Goal: Information Seeking & Learning: Learn about a topic

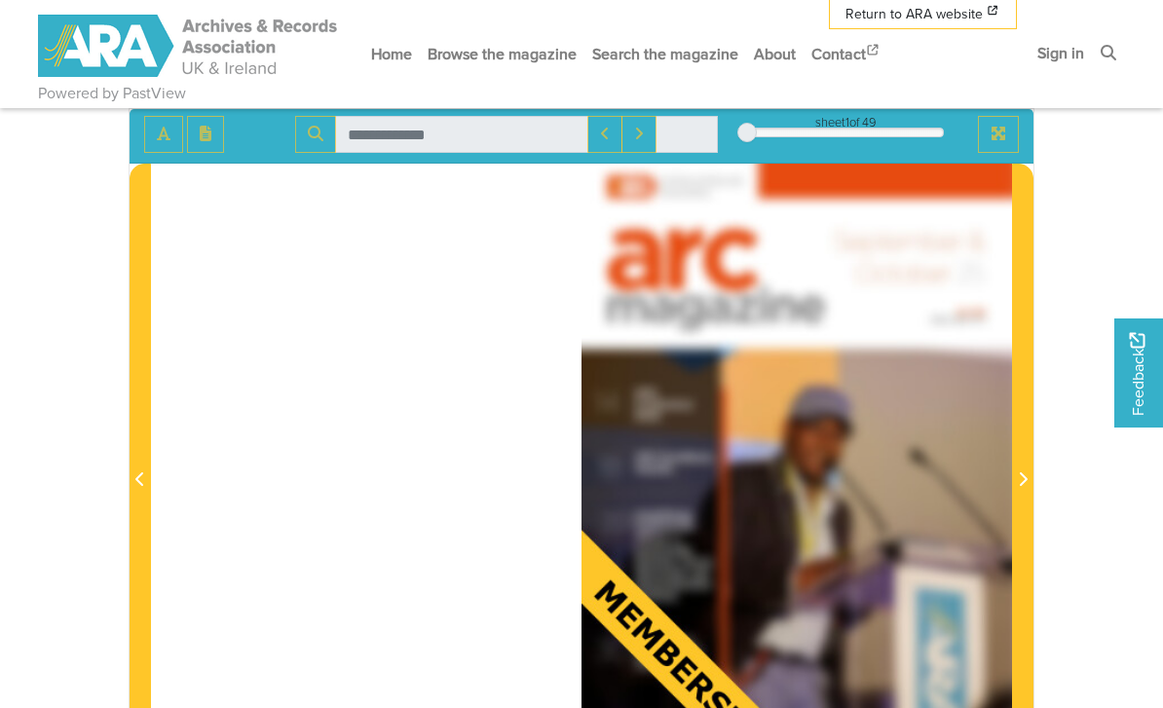
scroll to position [198, 0]
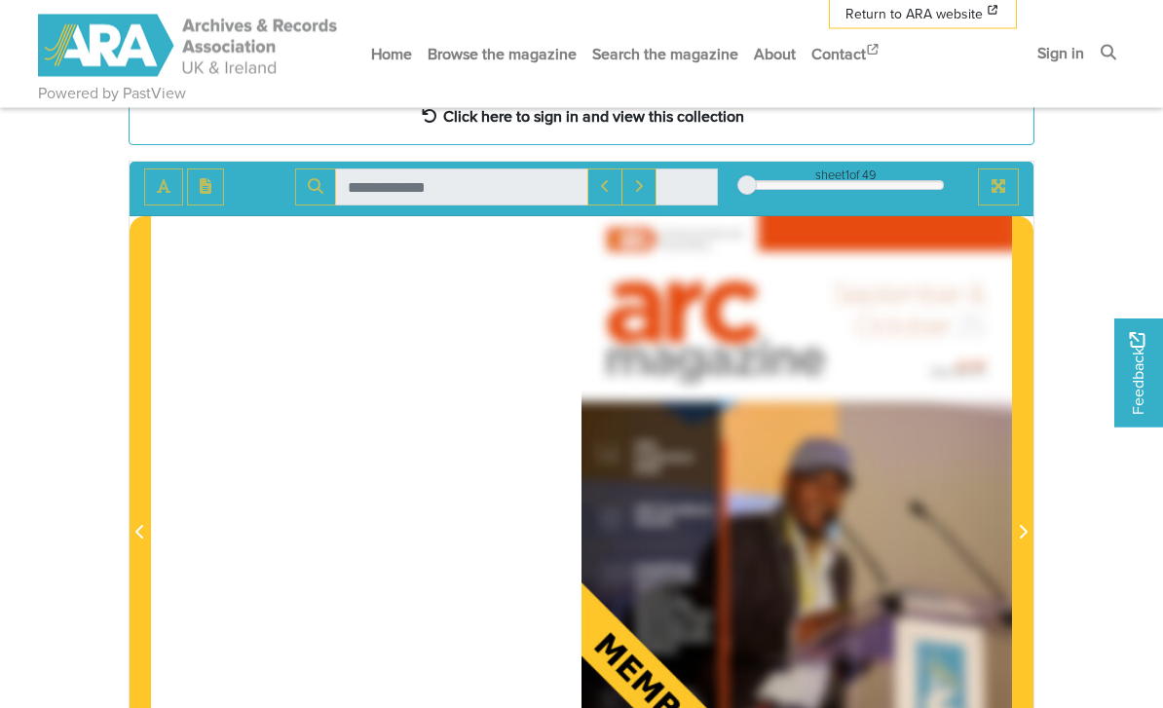
click at [725, 123] on strong "Click here to sign in and view this collection" at bounding box center [593, 116] width 301 height 21
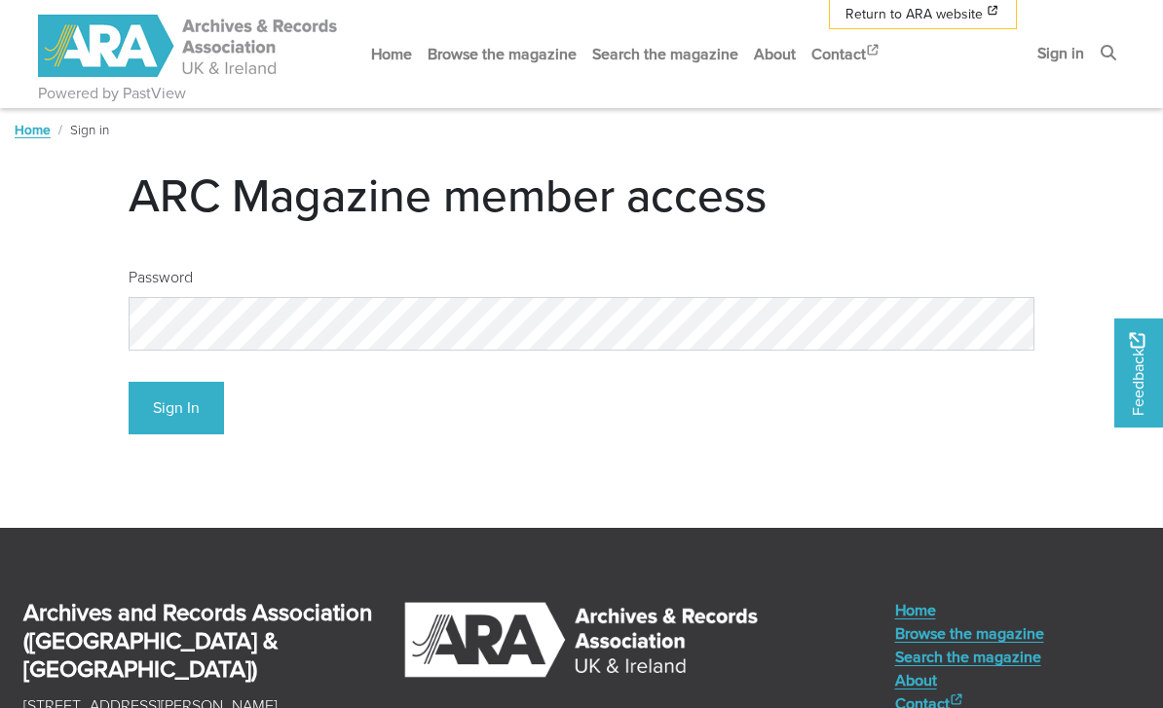
click at [175, 407] on button "Sign In" at bounding box center [176, 409] width 95 height 54
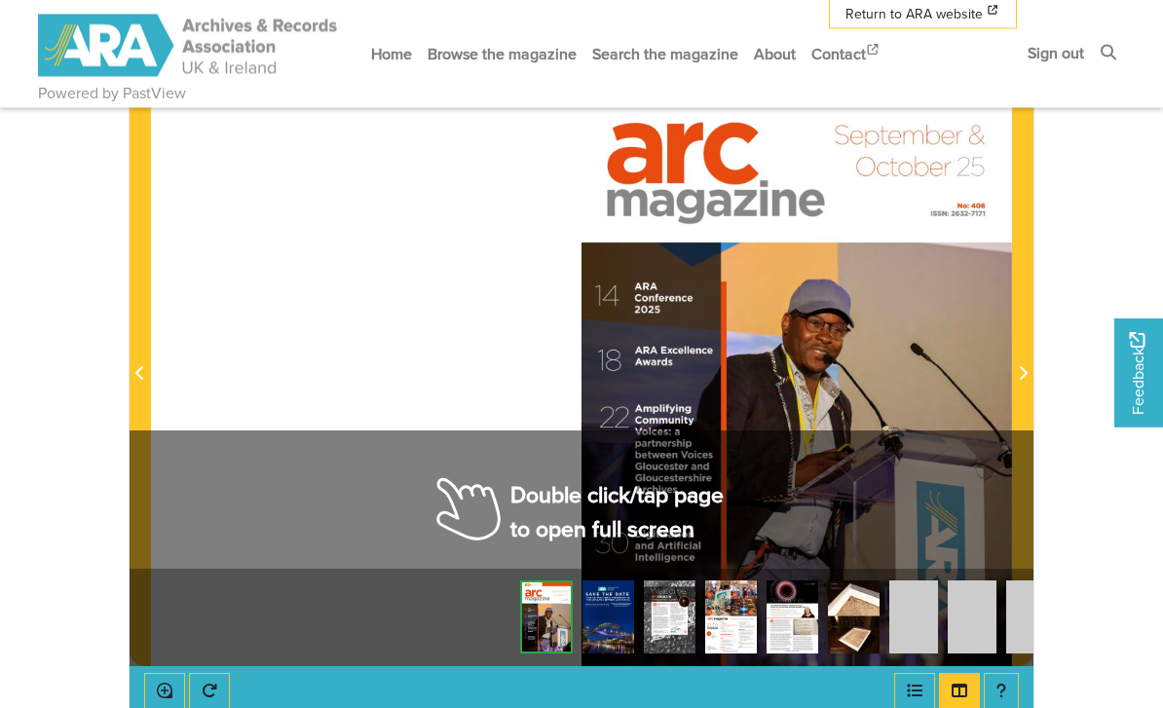
scroll to position [355, 0]
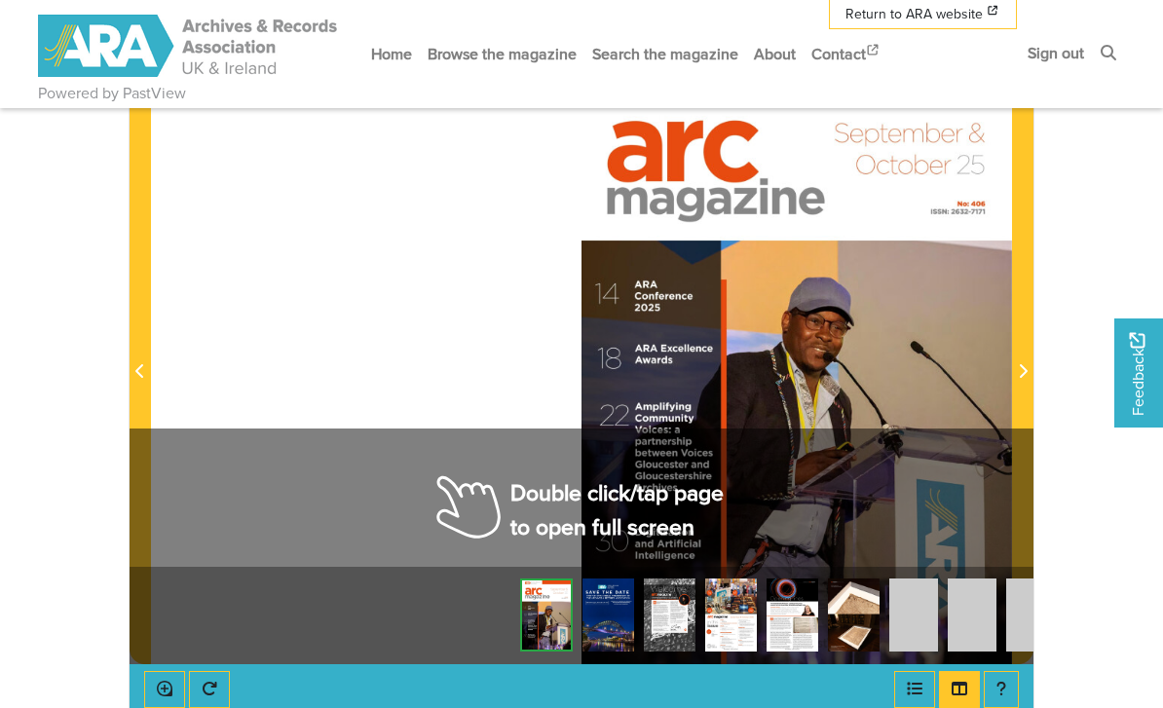
click at [904, 377] on div at bounding box center [796, 360] width 430 height 609
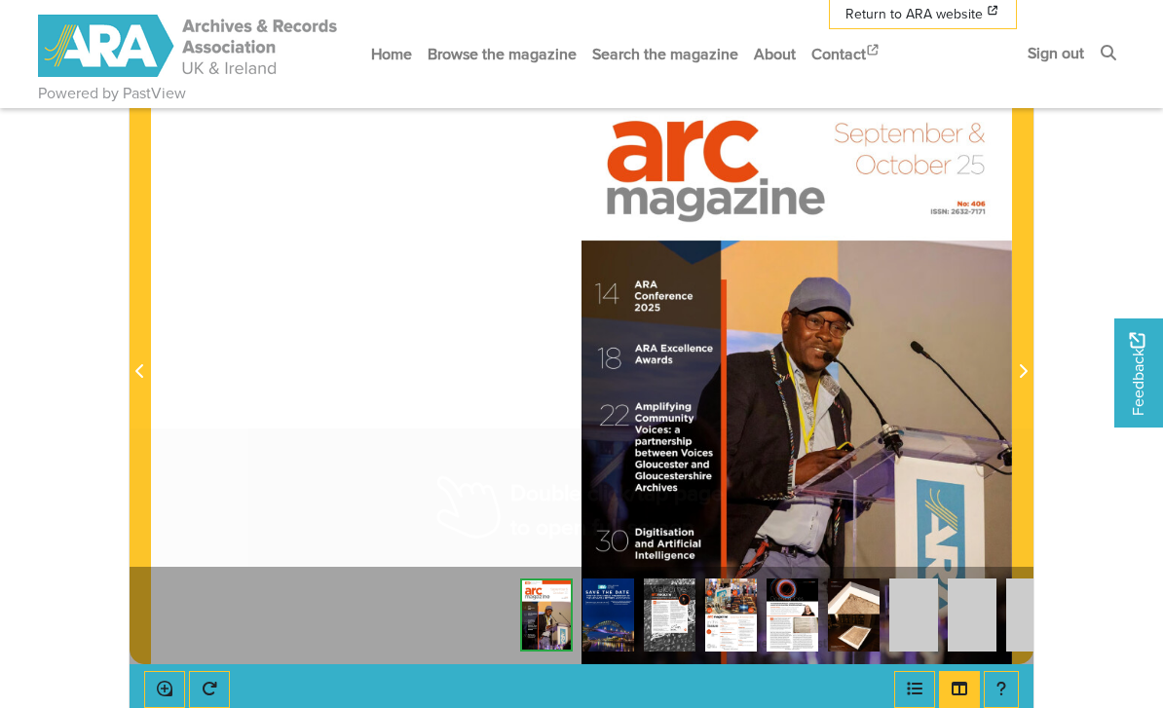
click at [914, 379] on div at bounding box center [796, 360] width 430 height 609
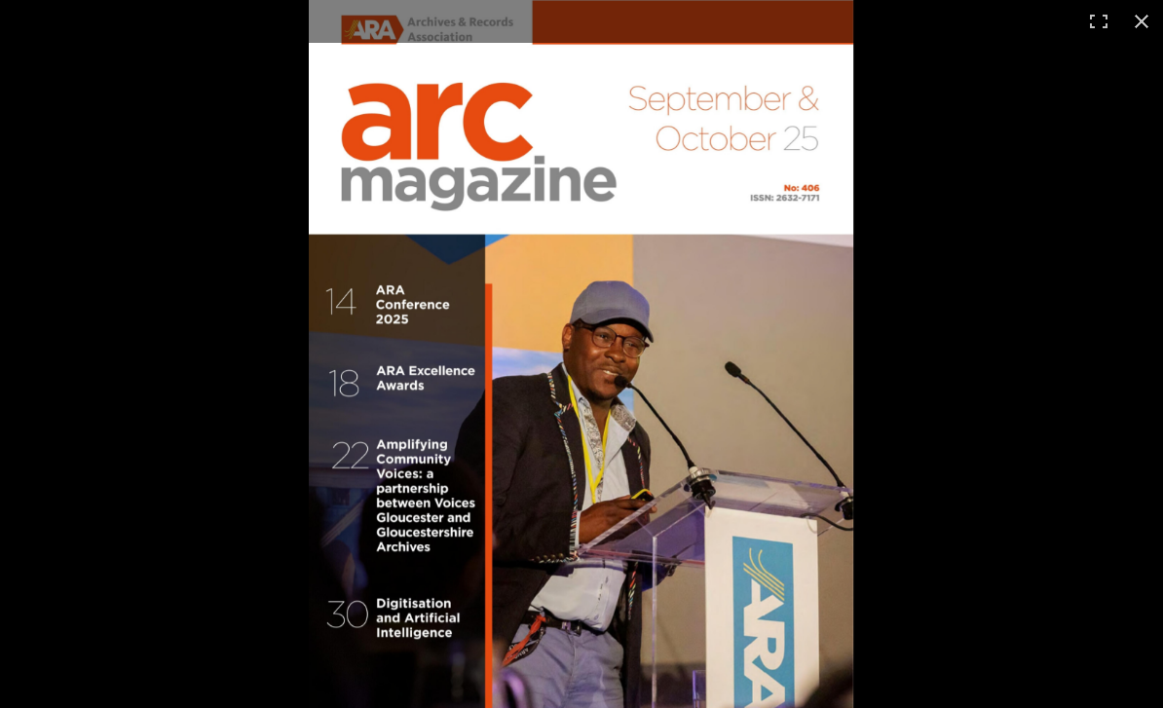
click at [1092, 463] on div at bounding box center [890, 354] width 1163 height 708
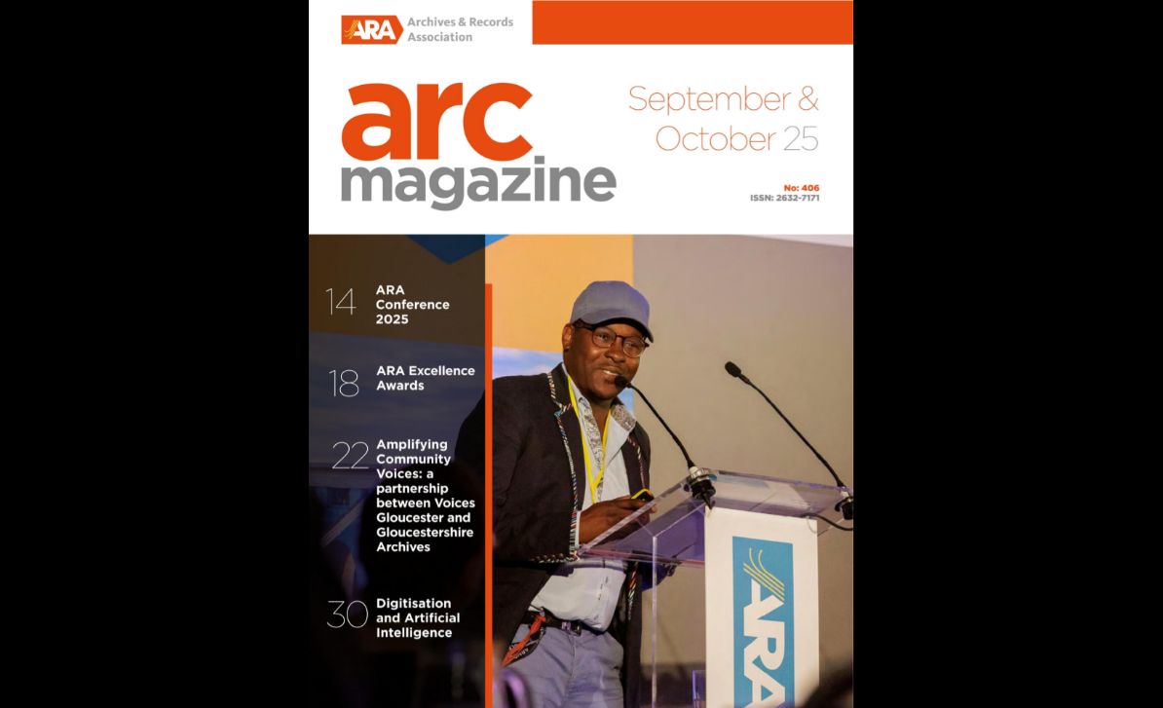
click at [913, 374] on div at bounding box center [890, 354] width 1163 height 708
click at [878, 442] on div at bounding box center [890, 354] width 1163 height 708
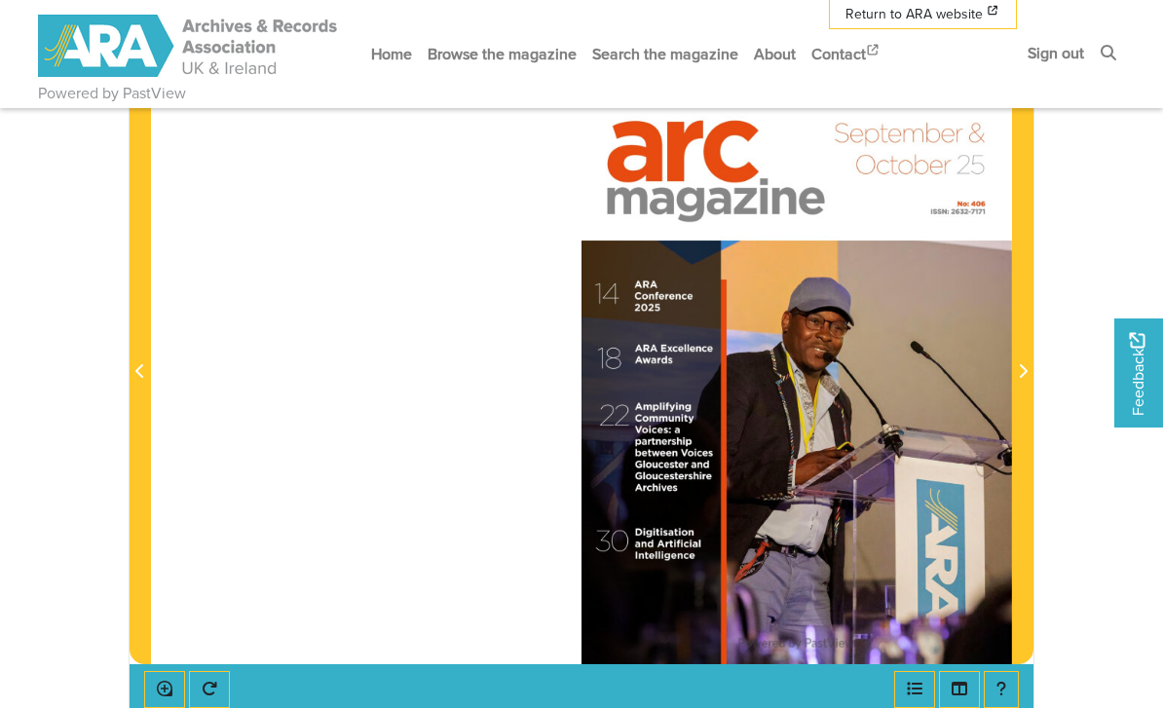
click at [1020, 372] on icon "Next Page" at bounding box center [1023, 371] width 10 height 16
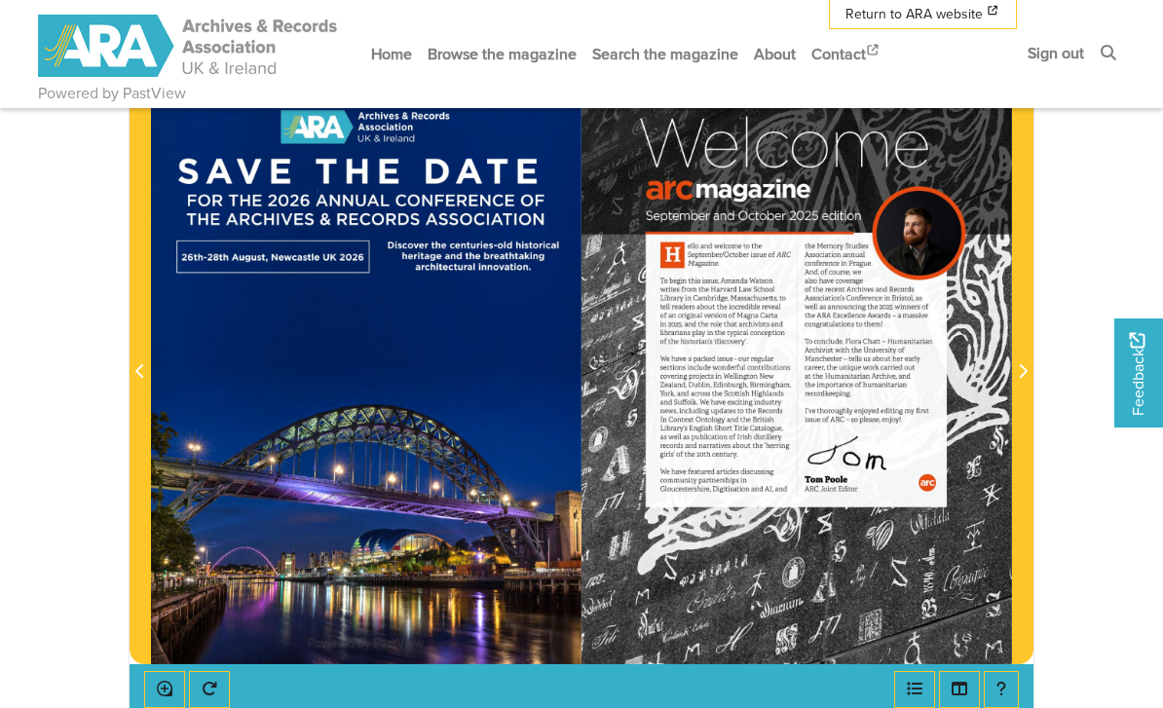
click at [1016, 371] on span "Next Page" at bounding box center [1022, 371] width 19 height 23
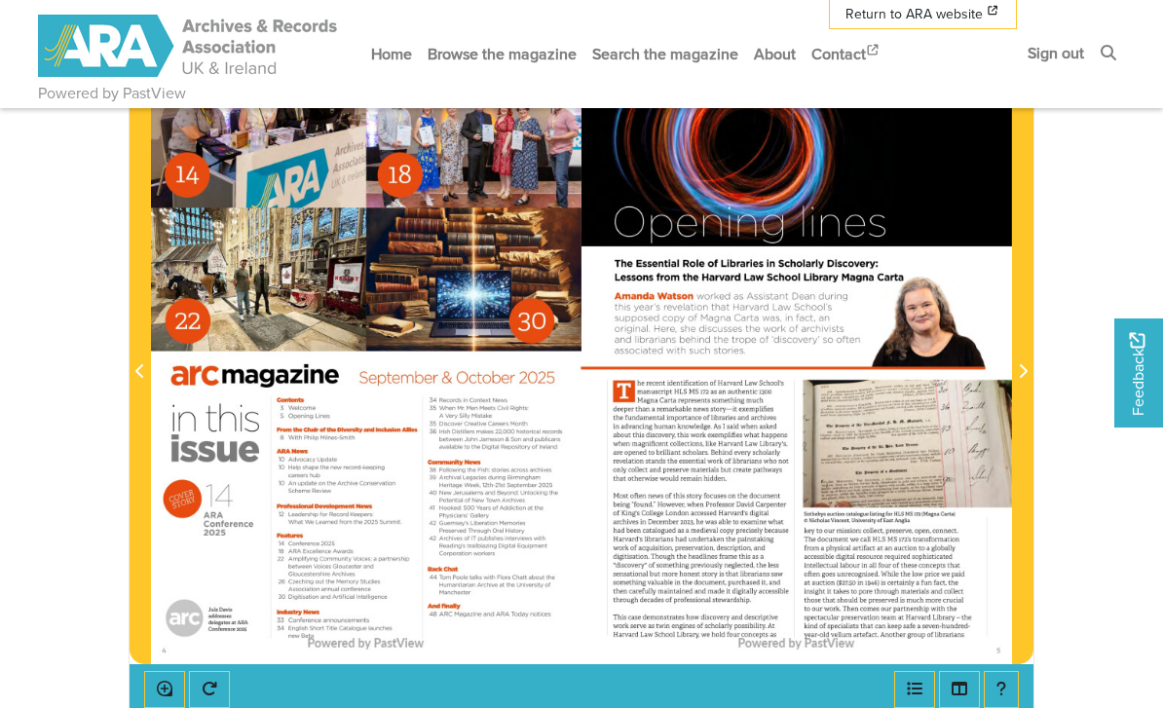
click at [140, 354] on span "Previous Page" at bounding box center [139, 359] width 19 height 607
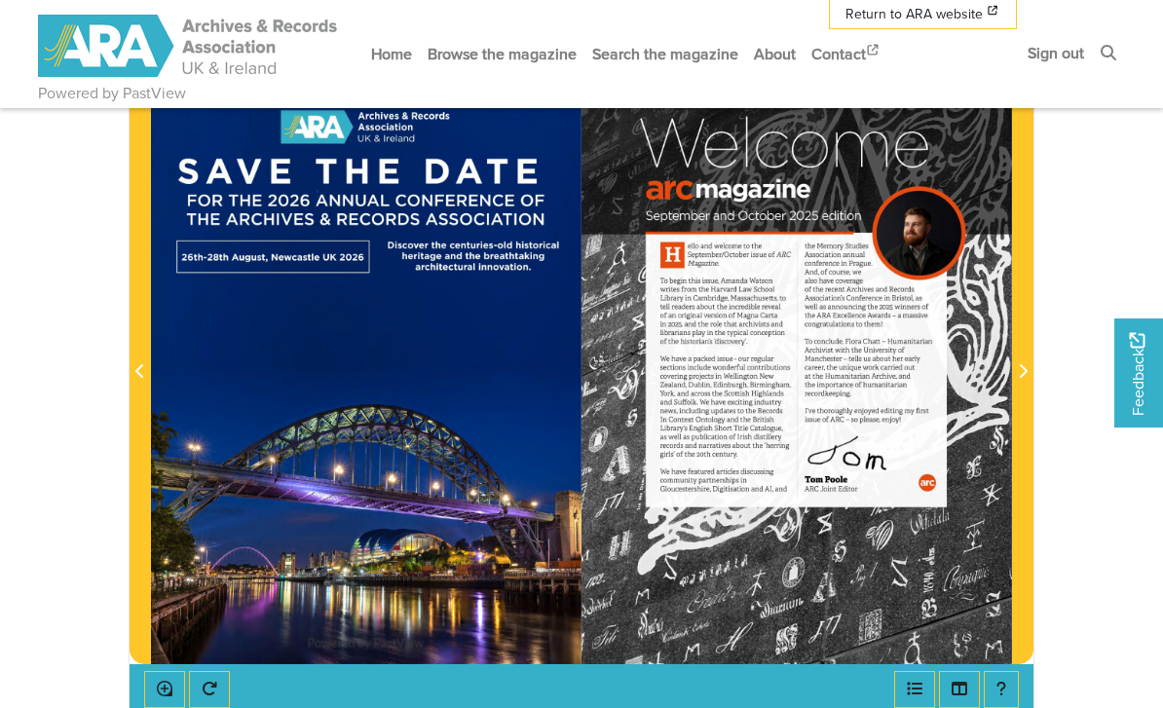
click at [1021, 377] on icon "Next Page" at bounding box center [1023, 371] width 10 height 16
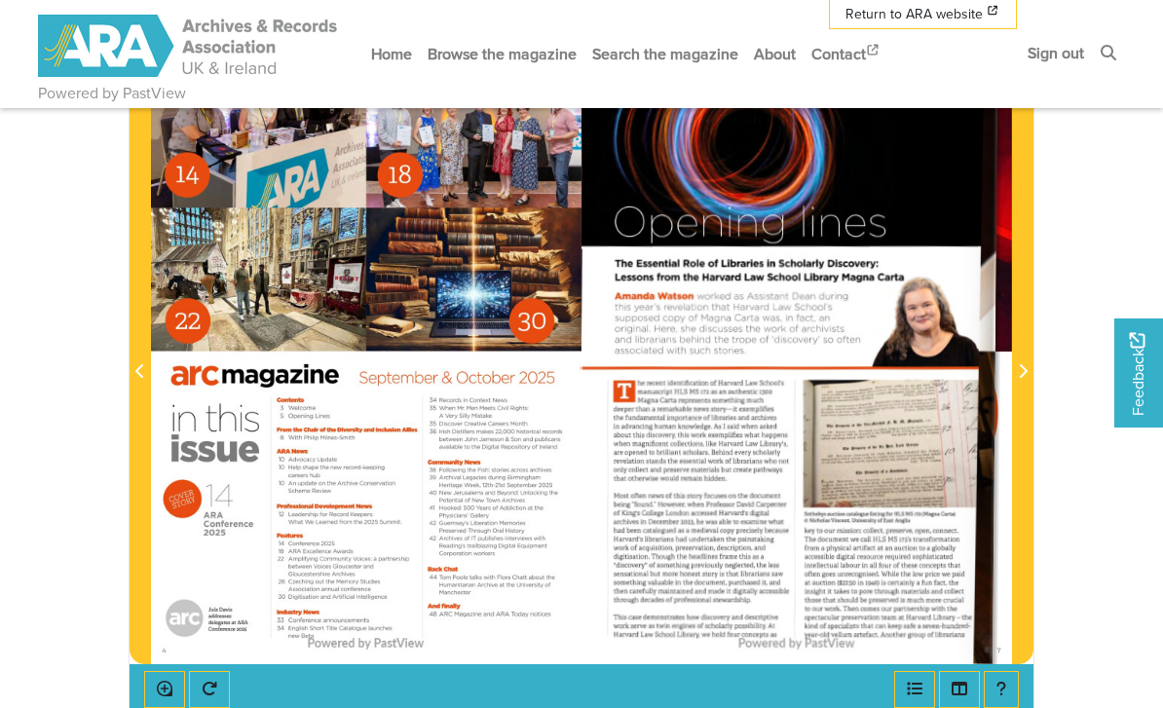
click at [1022, 371] on icon "Next Page" at bounding box center [1023, 371] width 10 height 16
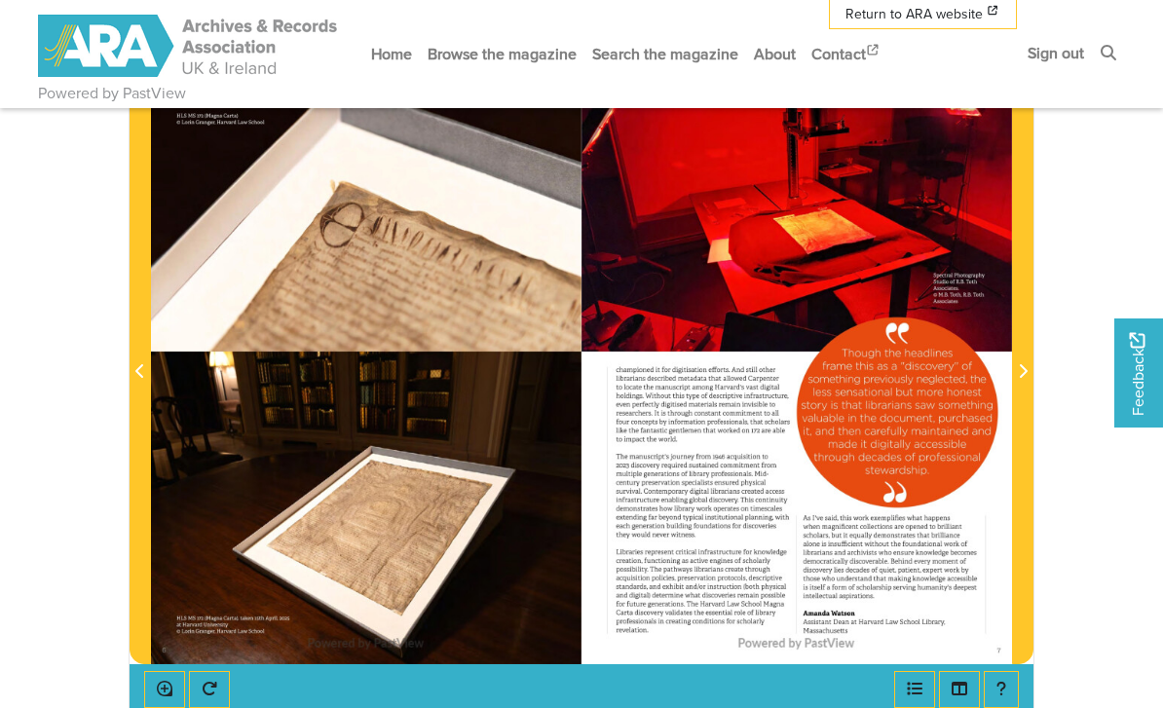
click at [1024, 366] on icon "Next Page" at bounding box center [1023, 371] width 10 height 16
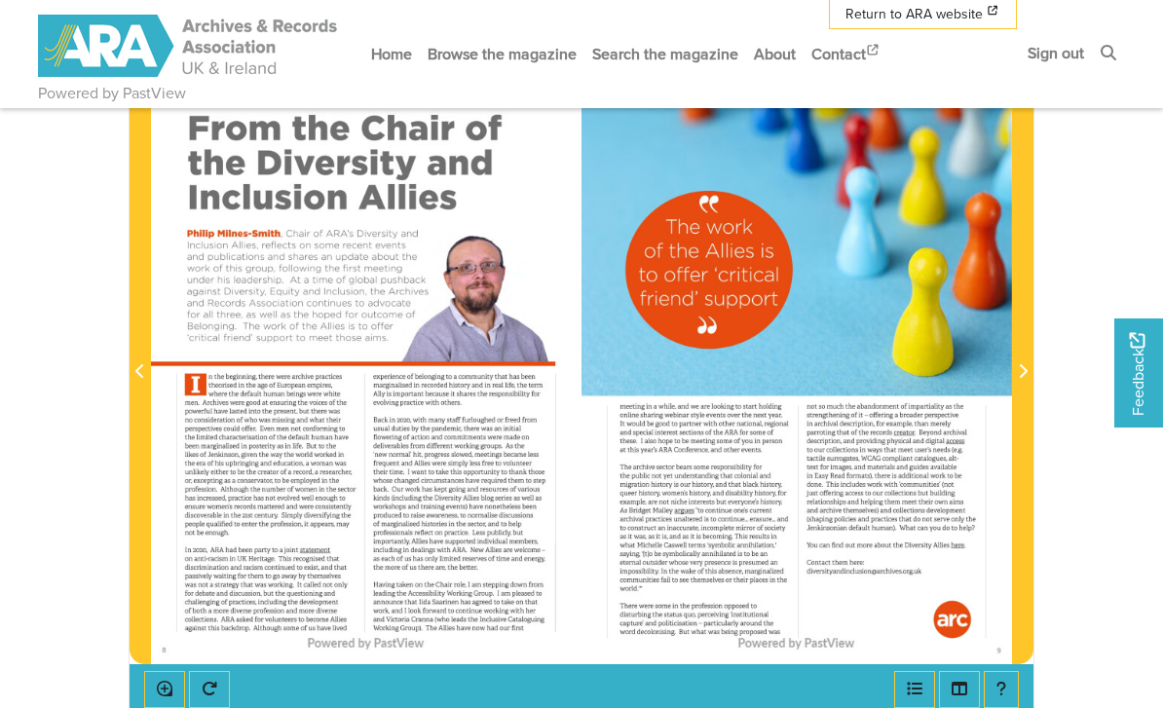
click at [1018, 372] on icon "Next Page" at bounding box center [1023, 371] width 10 height 16
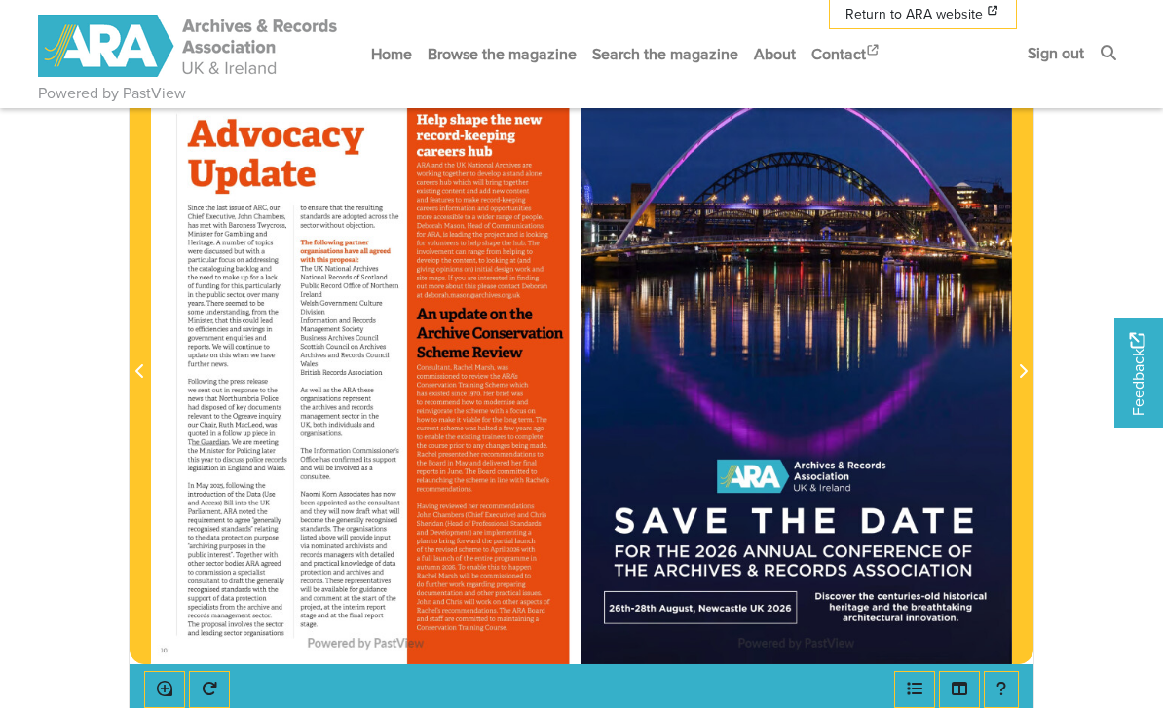
click at [1024, 381] on span "Next Page" at bounding box center [1022, 371] width 19 height 23
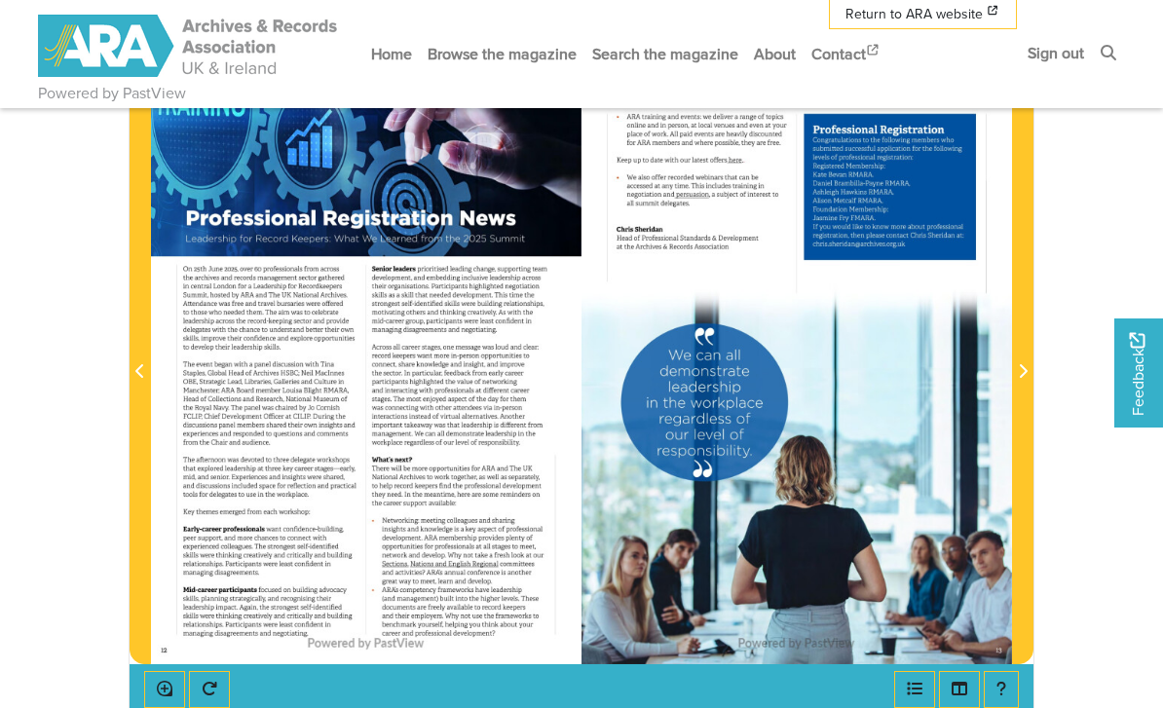
click at [1022, 385] on span "Next Page" at bounding box center [1022, 359] width 19 height 607
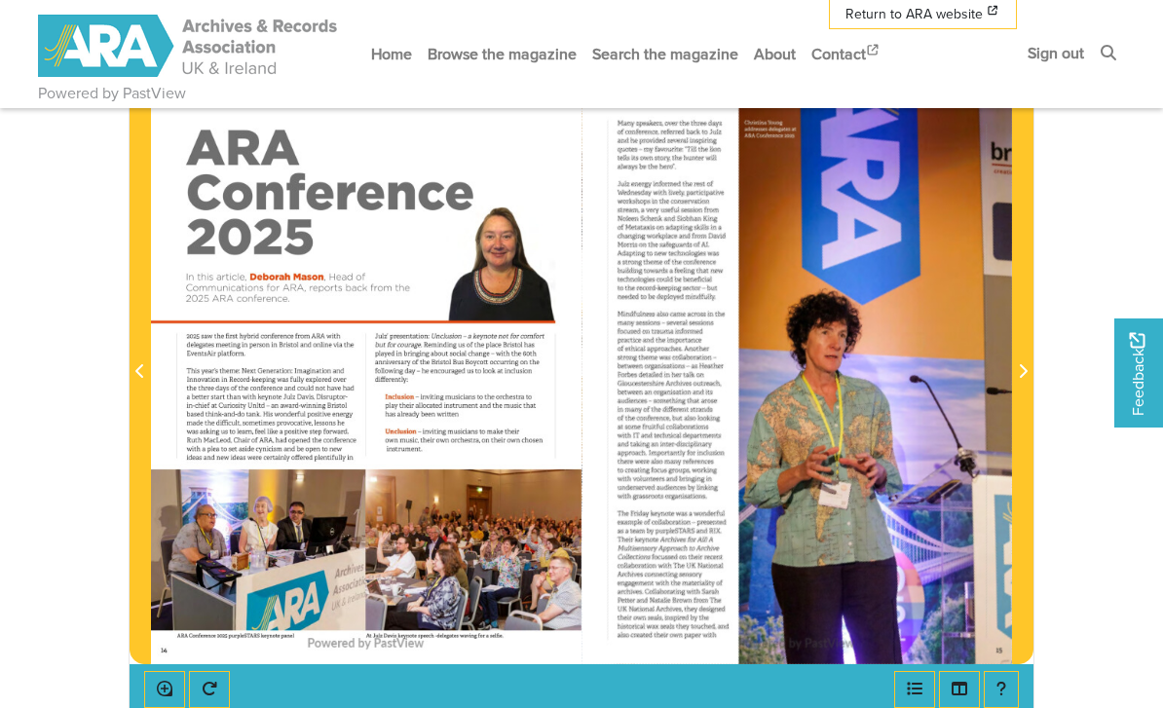
click at [1022, 381] on span "Next Page" at bounding box center [1022, 371] width 19 height 23
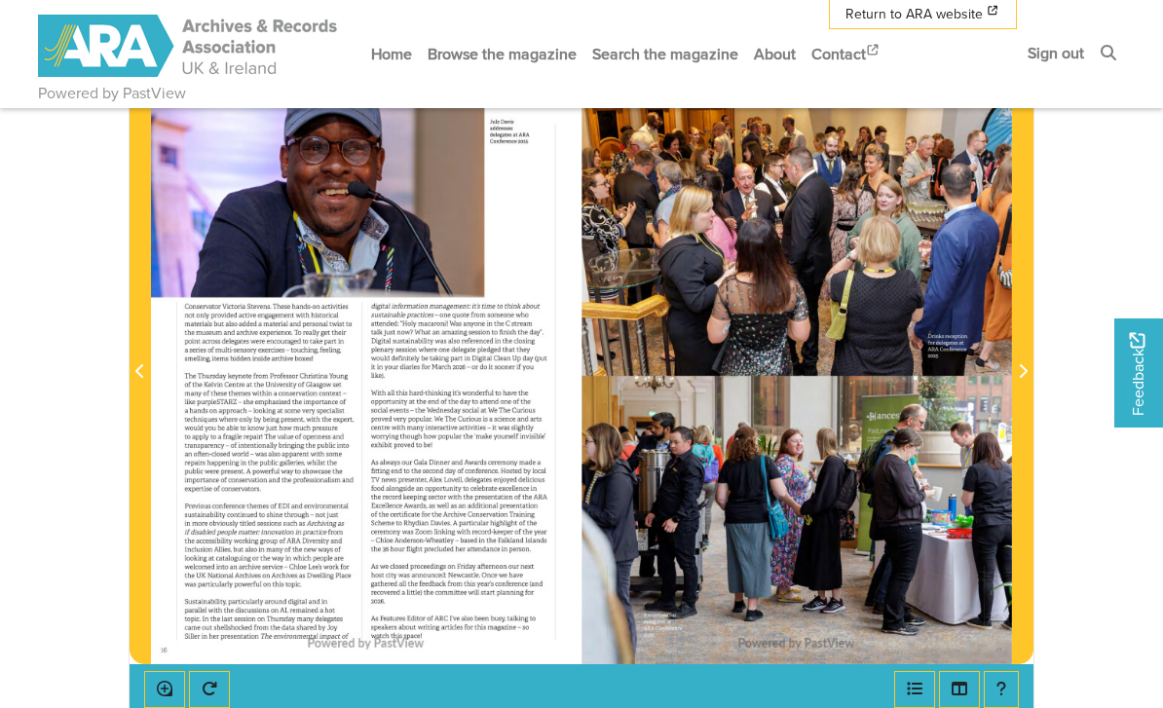
click at [1026, 376] on icon "Next Page" at bounding box center [1023, 371] width 10 height 16
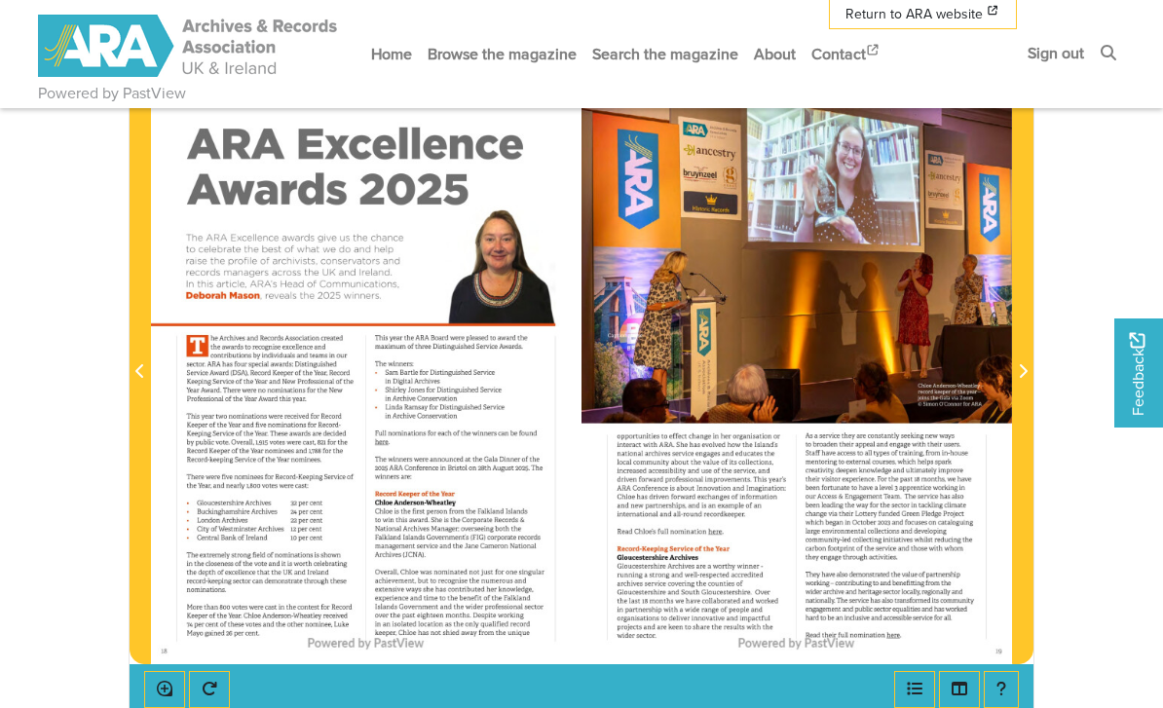
click at [1020, 376] on icon "Next Page" at bounding box center [1023, 371] width 10 height 16
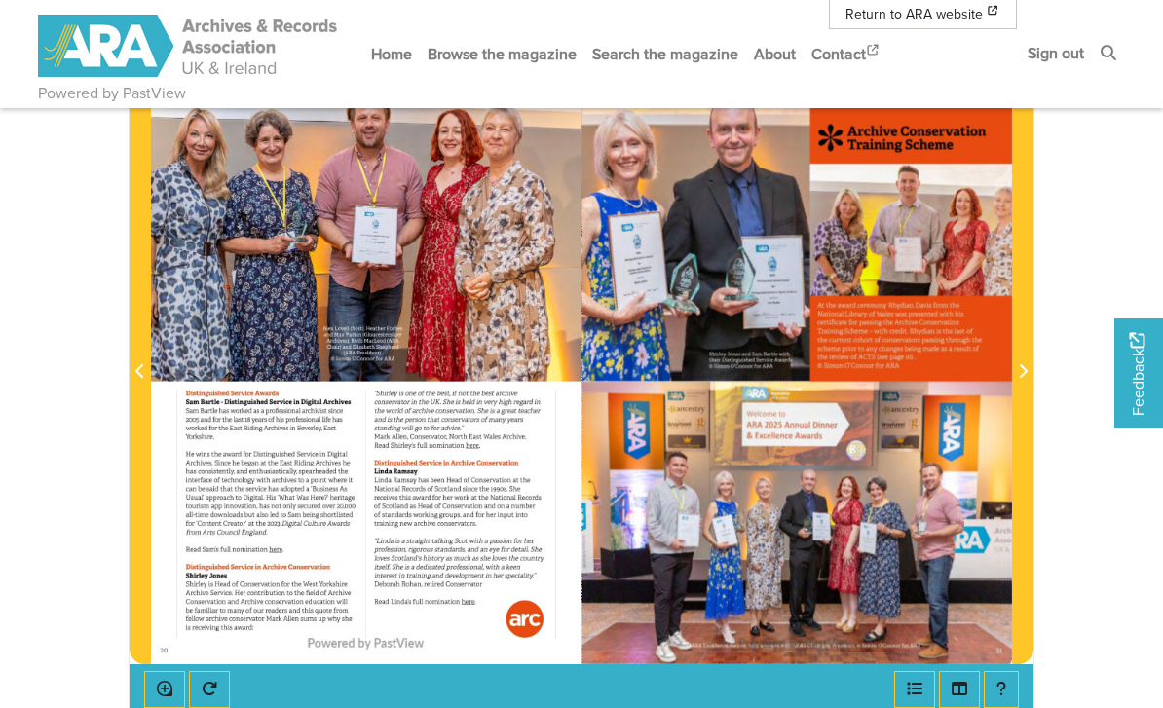
click at [1026, 374] on icon "Next Page" at bounding box center [1023, 371] width 10 height 16
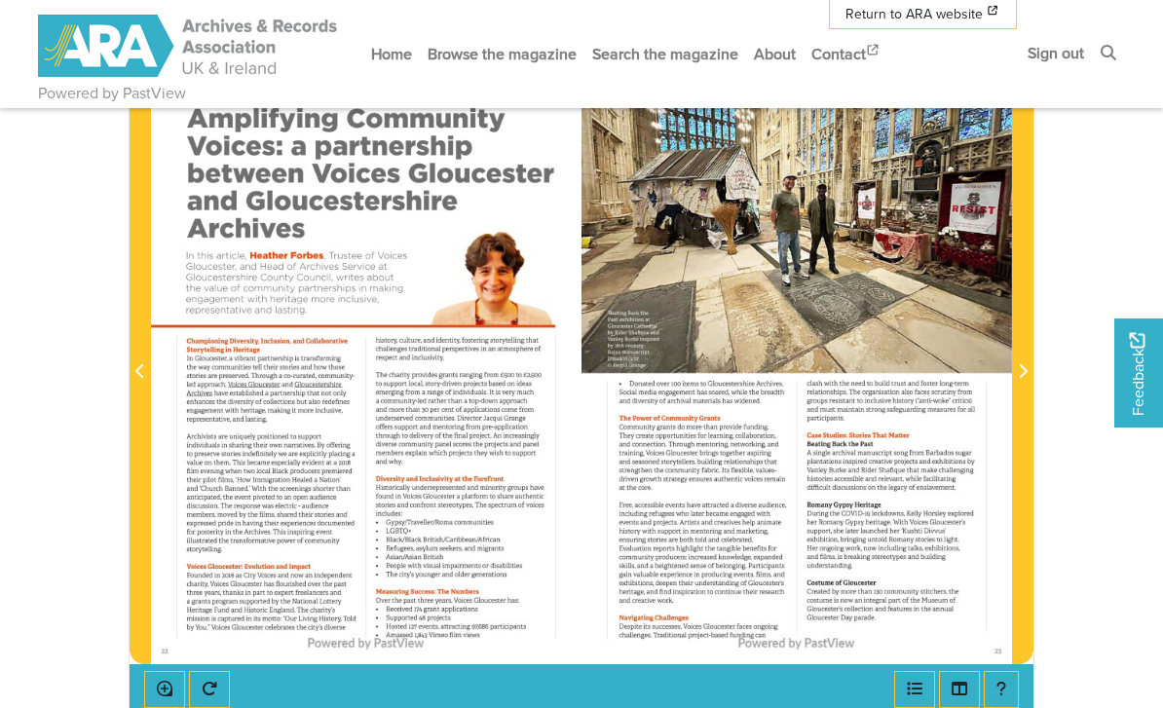
click at [1027, 374] on span "Next Page" at bounding box center [1022, 371] width 19 height 23
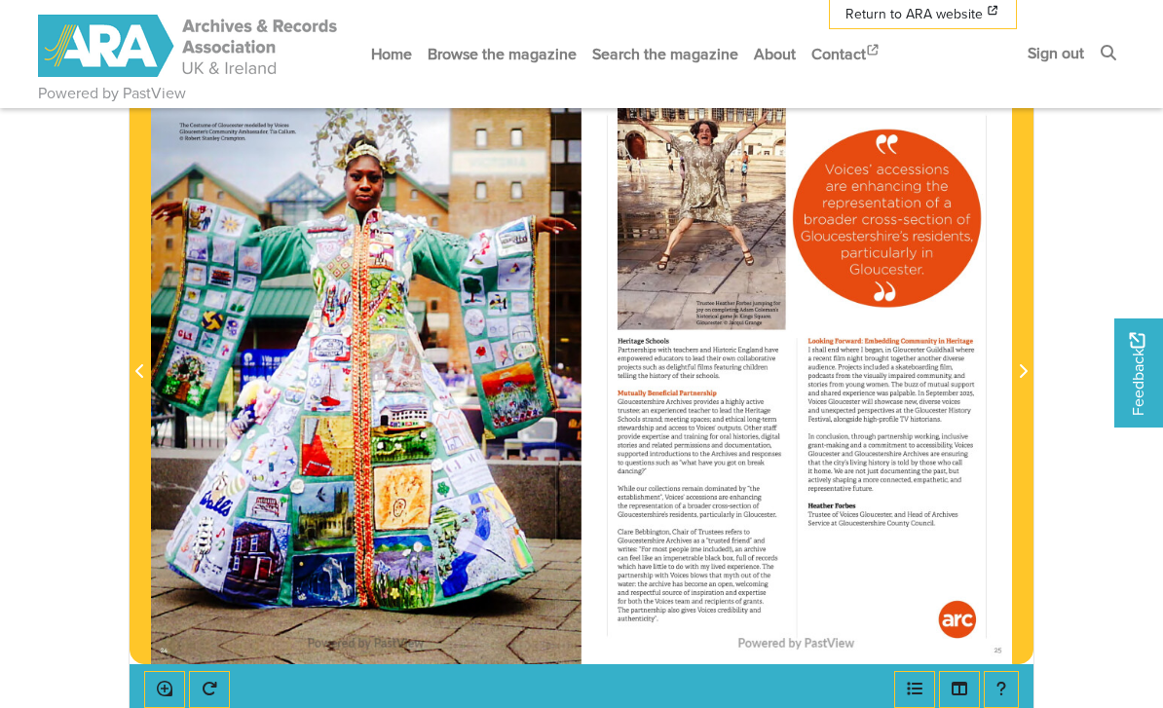
click at [1027, 378] on span "Next Page" at bounding box center [1022, 371] width 19 height 23
click at [1012, 364] on button "Next Page" at bounding box center [1022, 360] width 21 height 609
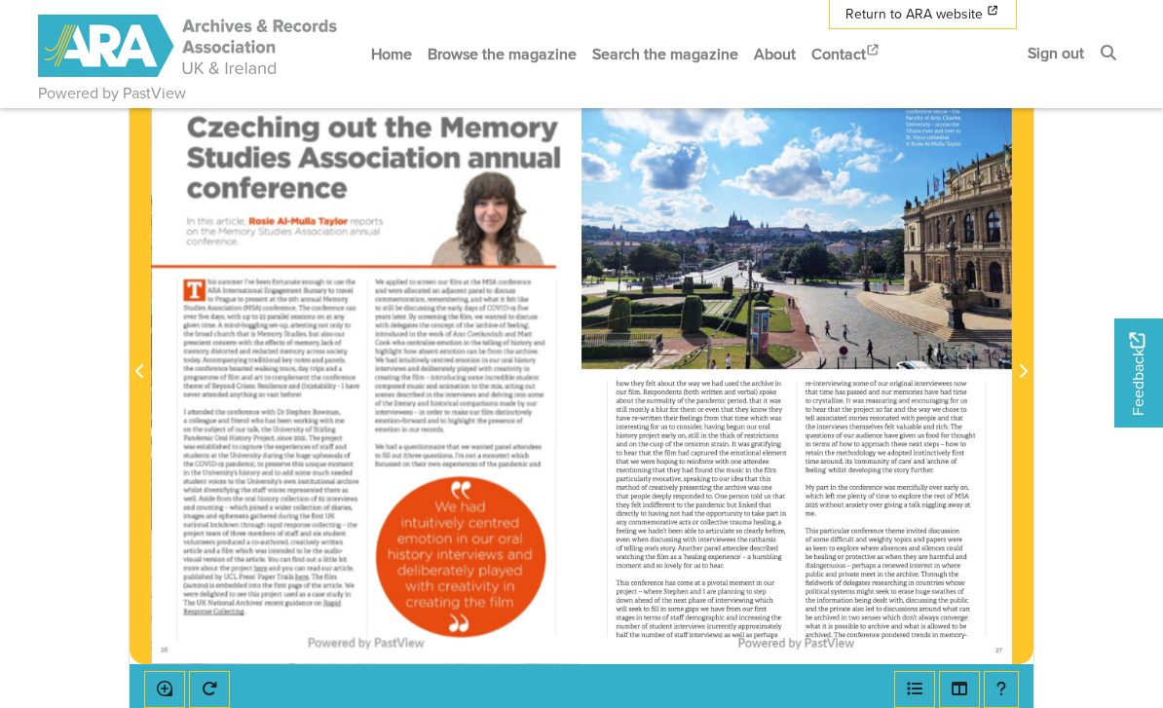
click at [1019, 369] on icon "Next Page" at bounding box center [1023, 371] width 10 height 16
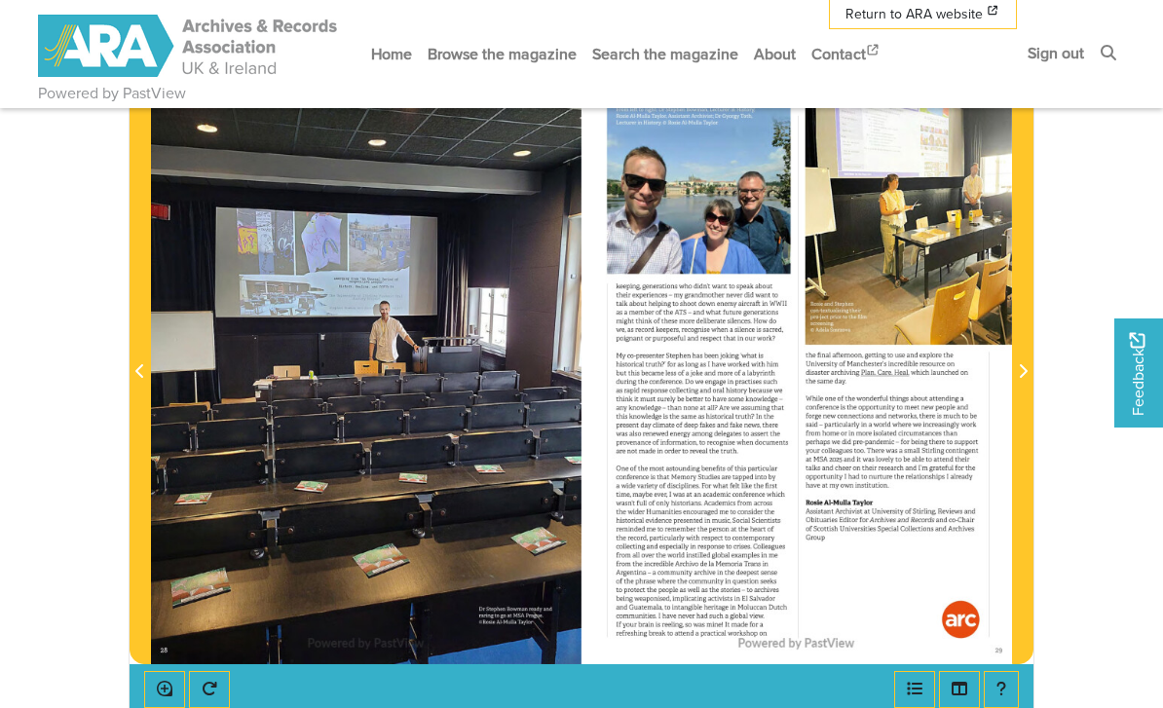
click at [1020, 374] on icon "Next Page" at bounding box center [1023, 371] width 10 height 16
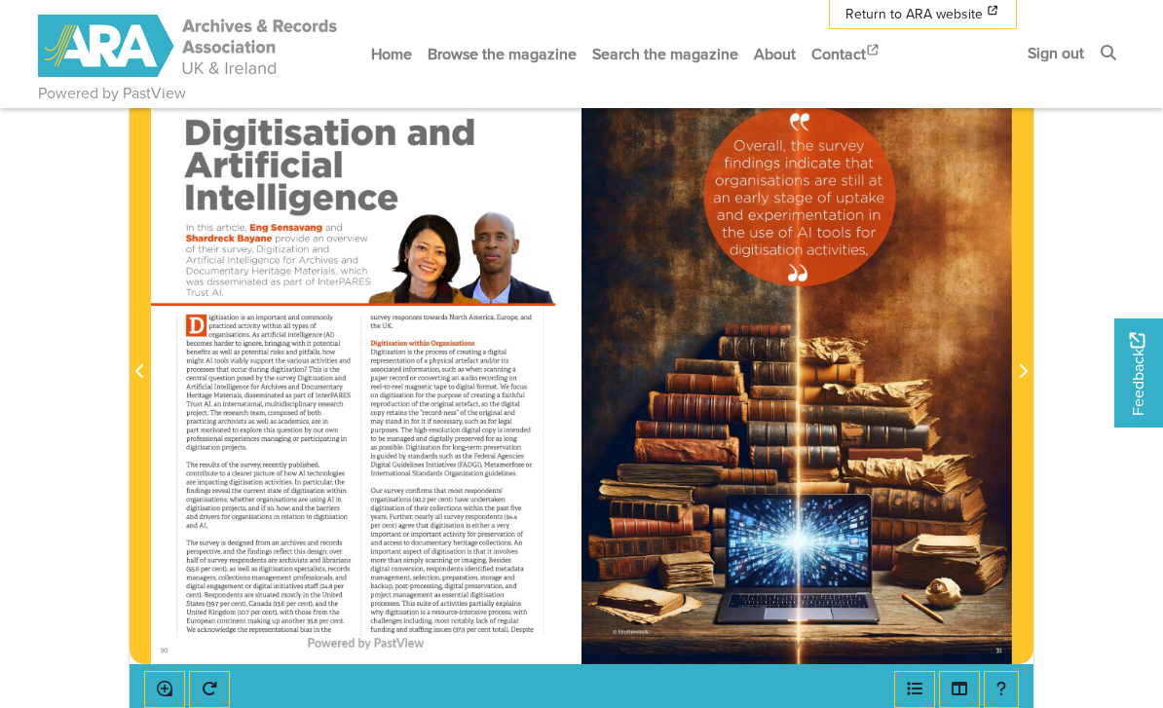
click at [1025, 381] on span "Next Page" at bounding box center [1022, 371] width 19 height 23
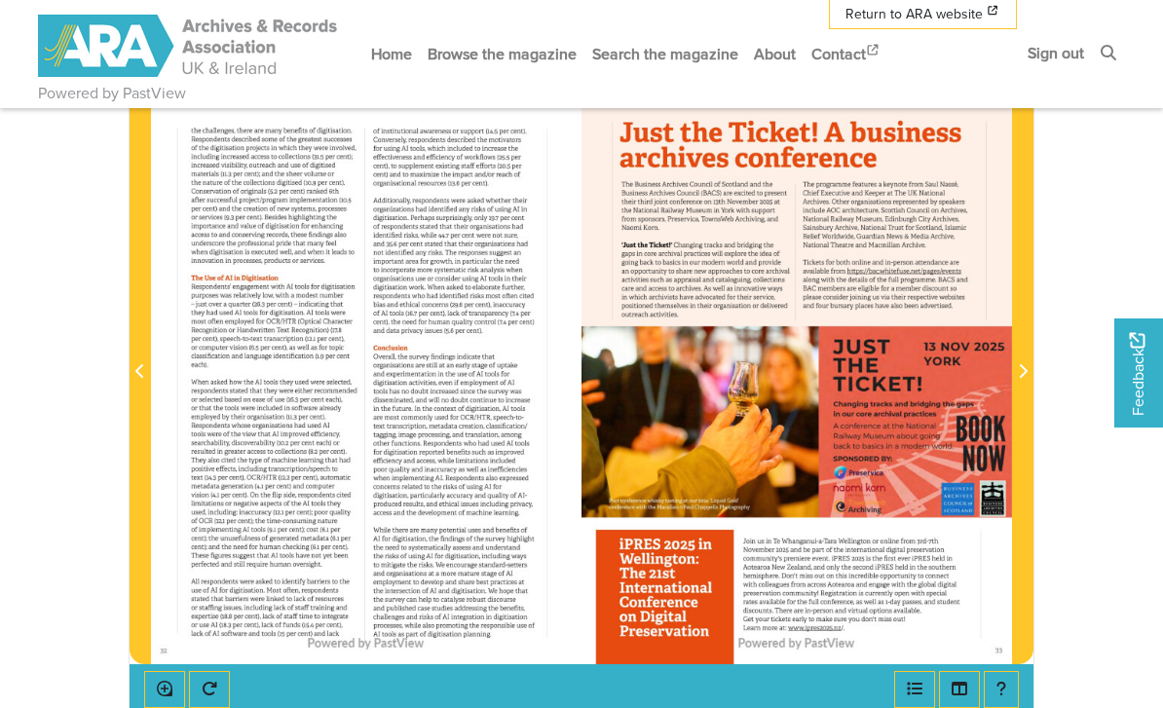
click at [1023, 375] on icon "Next Page" at bounding box center [1023, 371] width 10 height 16
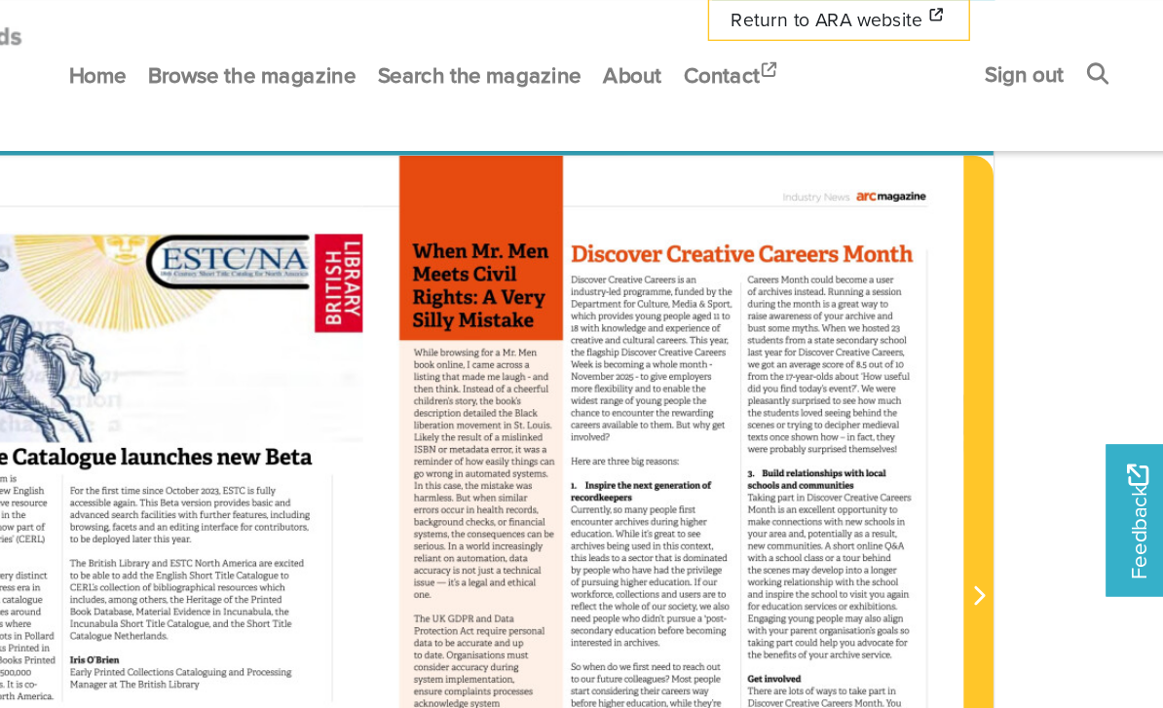
scroll to position [299, 0]
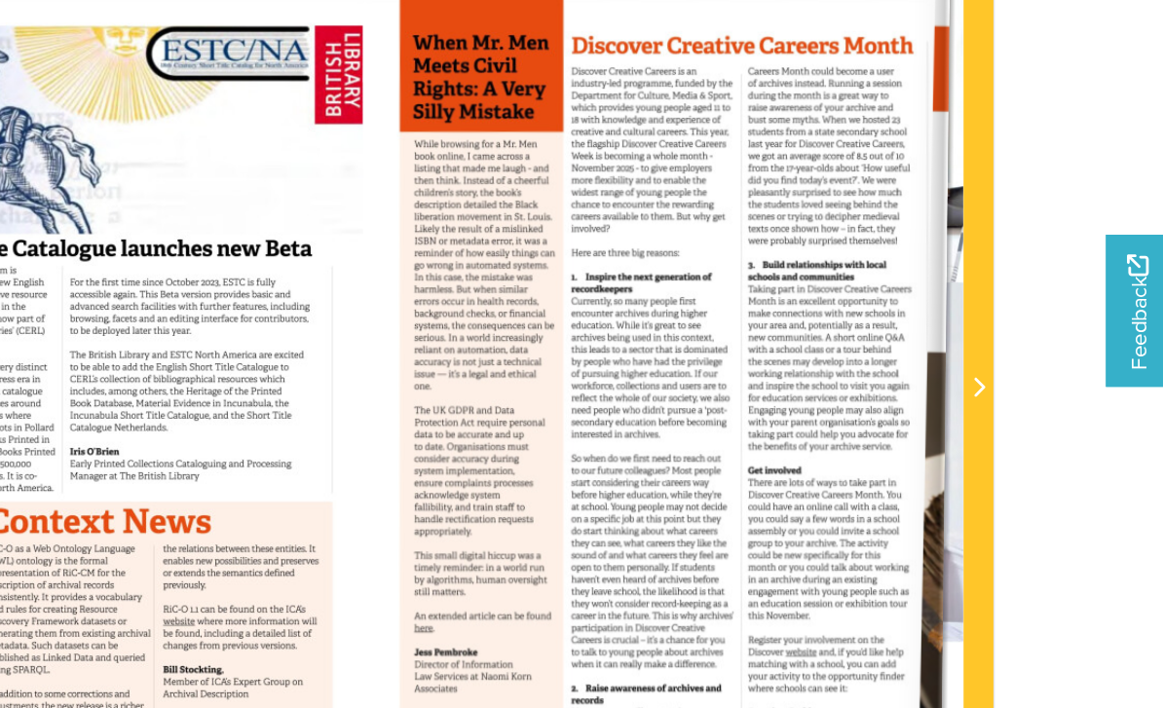
click at [1013, 417] on span "Next Page" at bounding box center [1022, 428] width 19 height 23
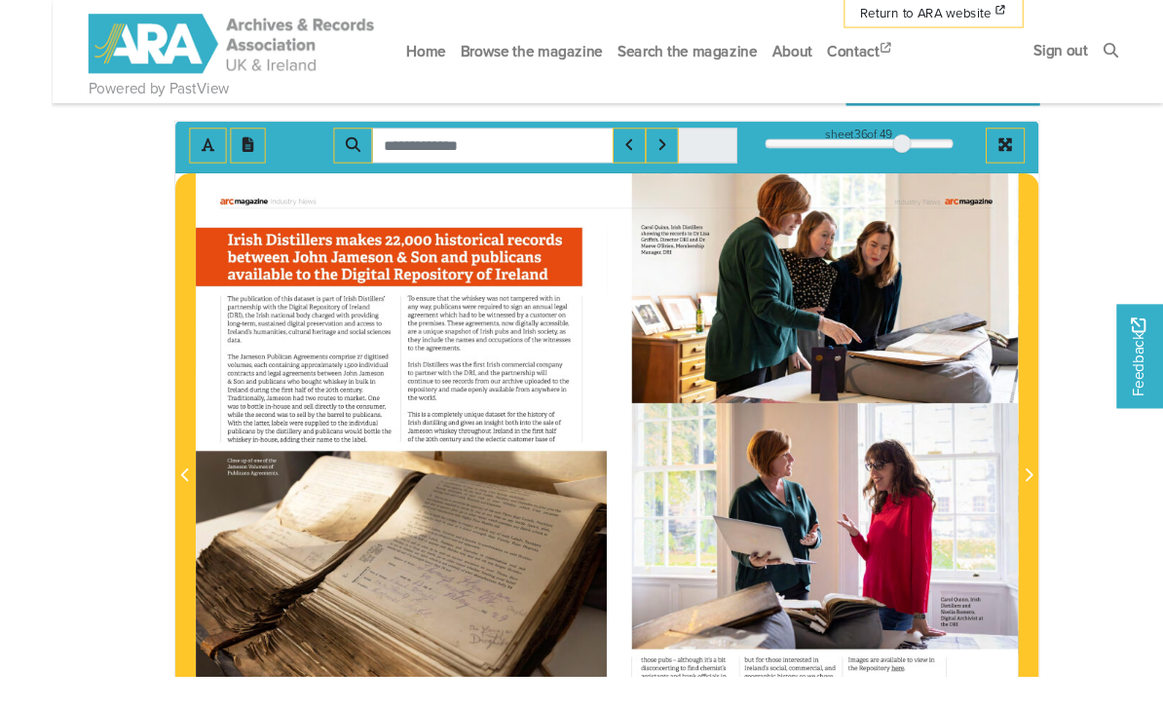
scroll to position [278, 0]
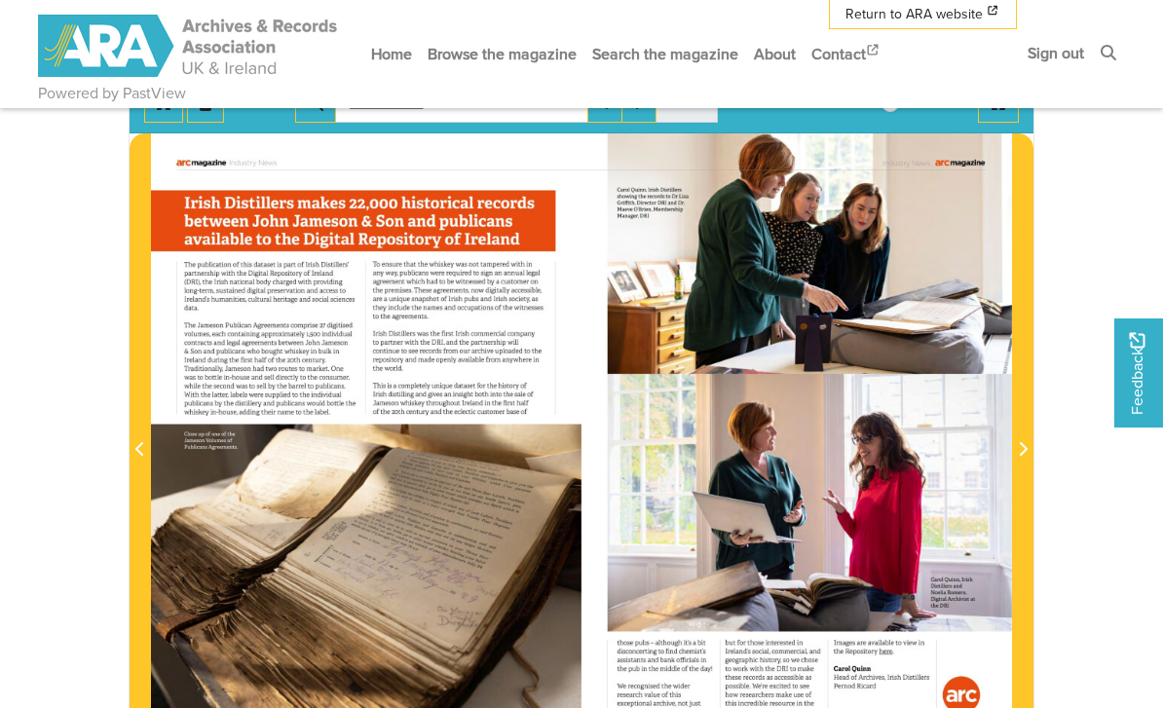
click at [1024, 448] on icon "Next Page" at bounding box center [1023, 449] width 10 height 16
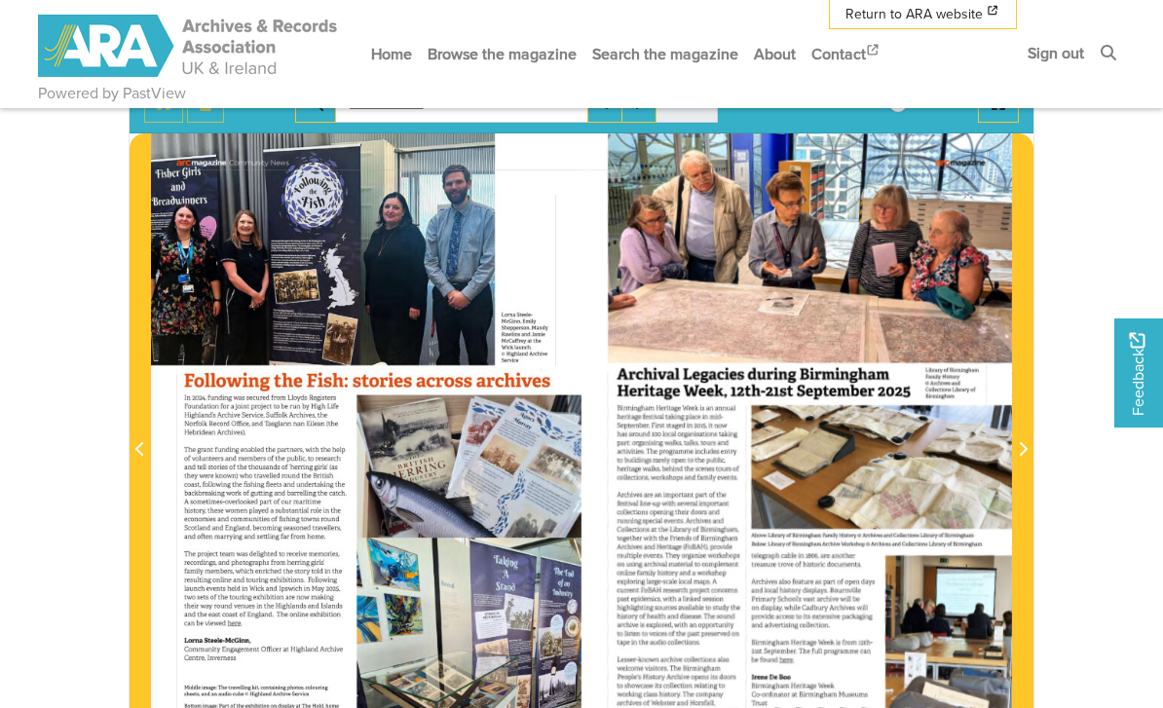
click at [1024, 442] on icon "Next Page" at bounding box center [1023, 449] width 10 height 16
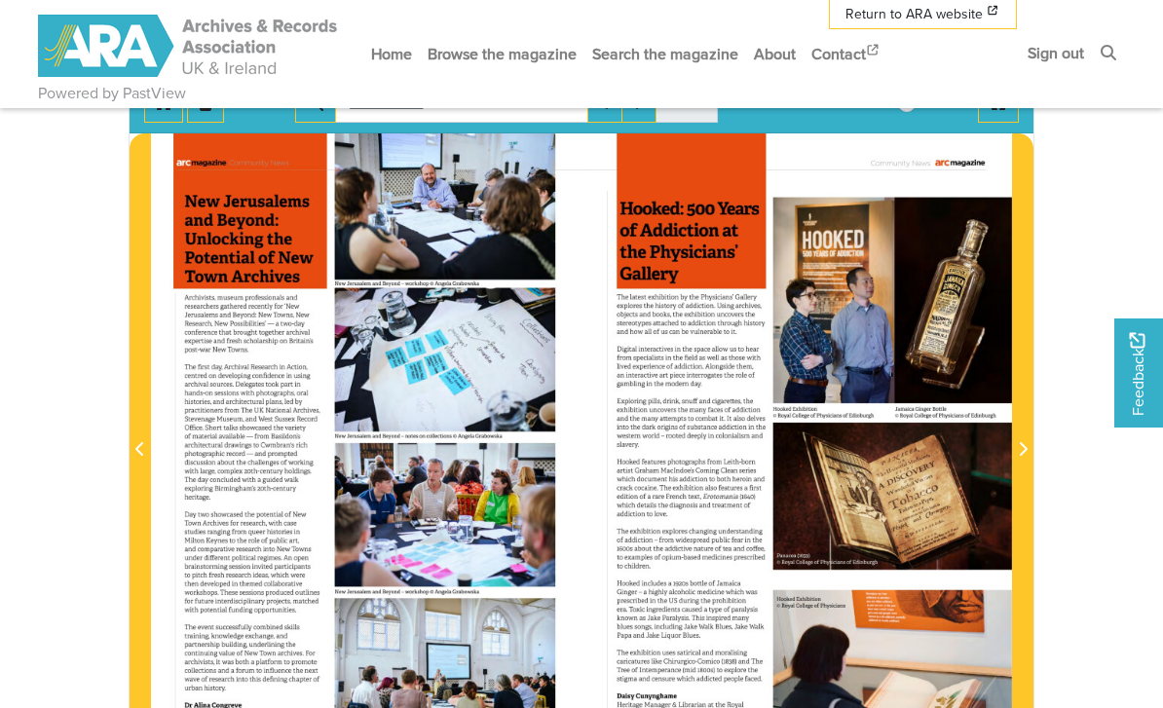
click at [1024, 445] on icon "Next Page" at bounding box center [1024, 449] width 8 height 14
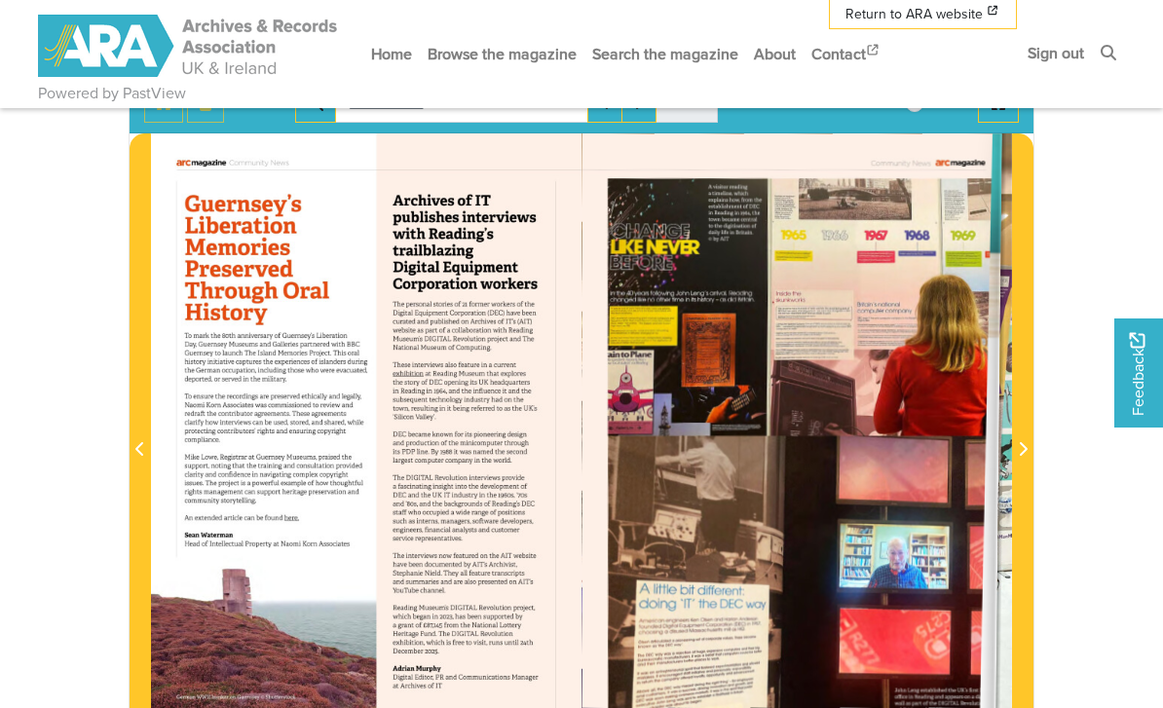
click at [1023, 453] on icon "Next Page" at bounding box center [1023, 449] width 10 height 16
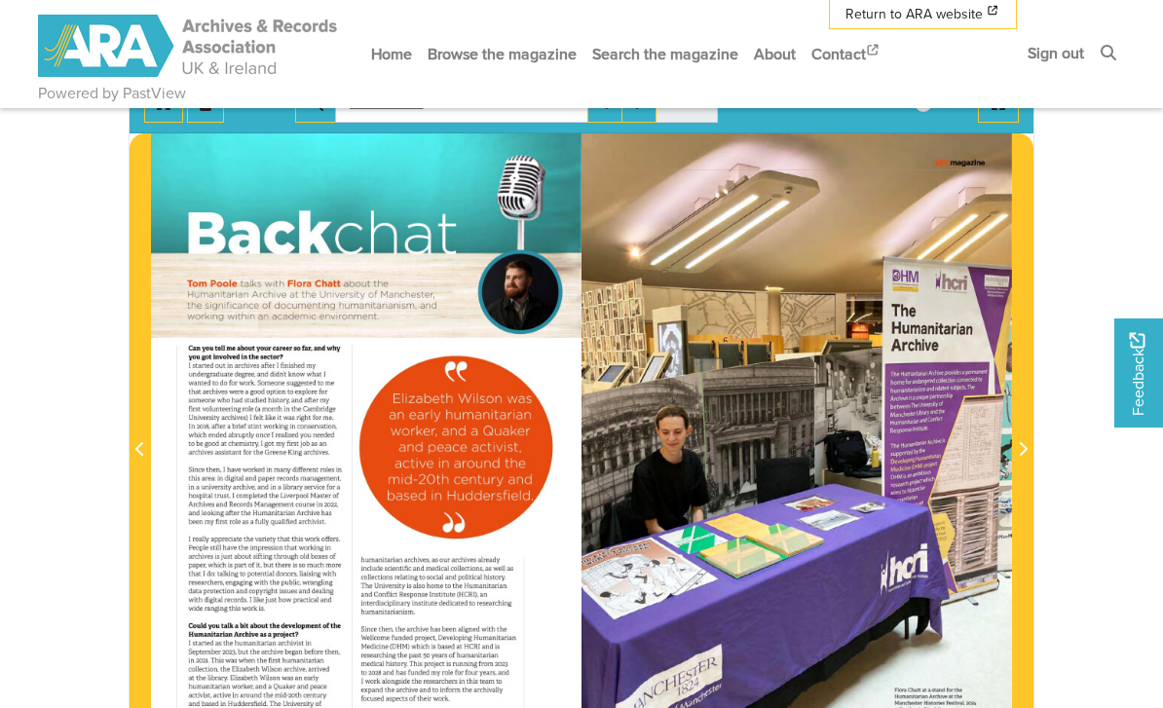
click at [1028, 455] on span "Next Page" at bounding box center [1022, 449] width 19 height 23
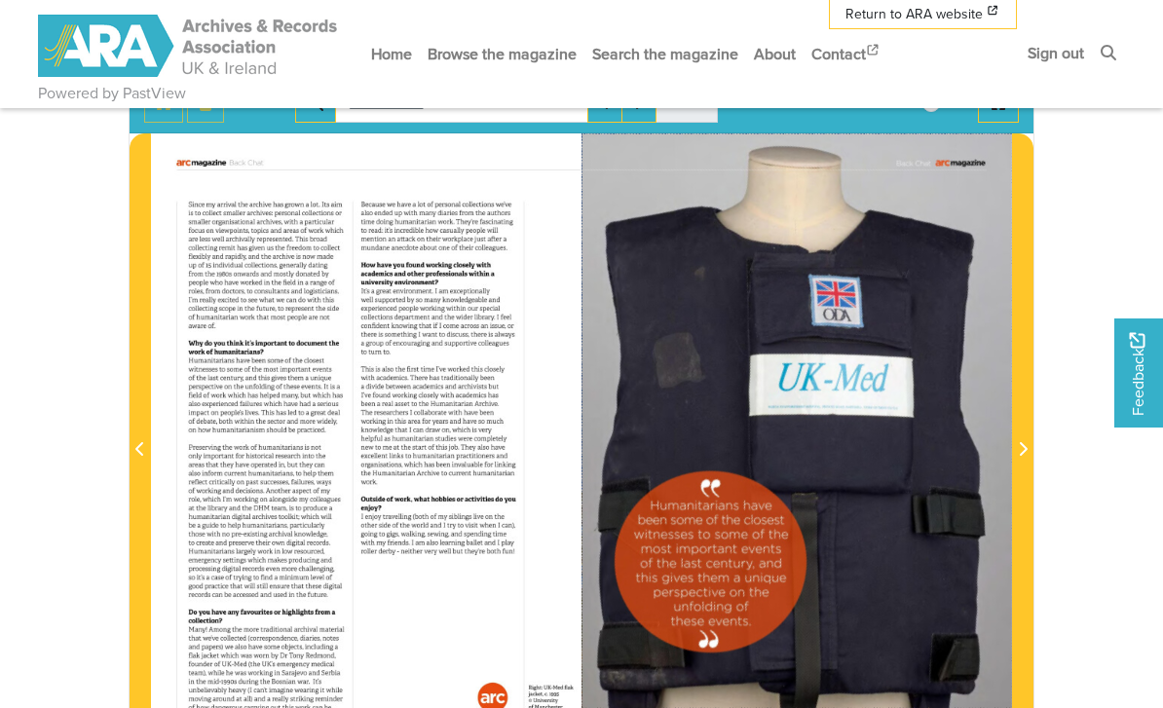
click at [1026, 453] on icon "Next Page" at bounding box center [1023, 449] width 10 height 16
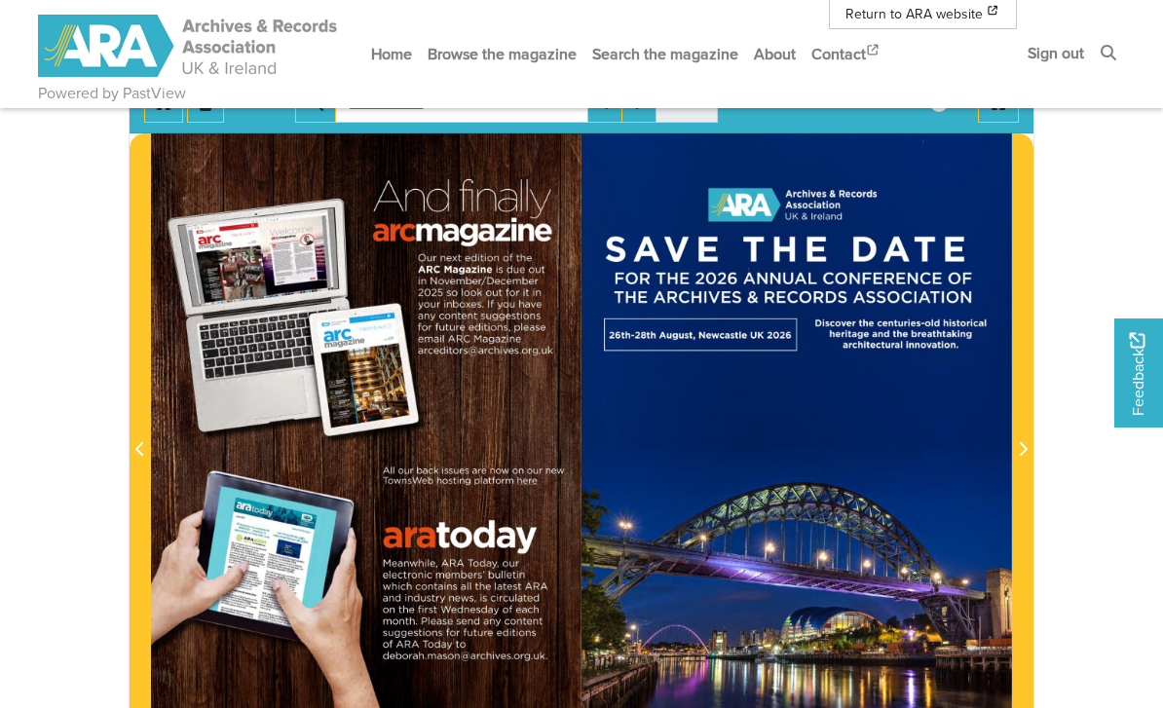
click at [1021, 449] on icon "Next Page" at bounding box center [1023, 449] width 10 height 16
